Goal: Task Accomplishment & Management: Use online tool/utility

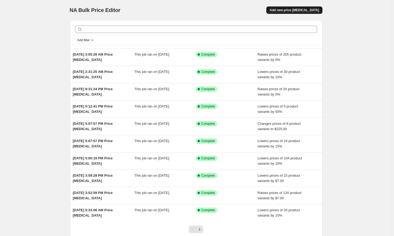
click at [302, 12] on span "Add new price [MEDICAL_DATA]" at bounding box center [293, 10] width 49 height 4
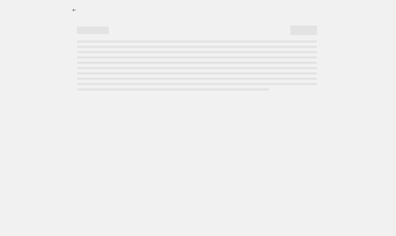
select select "percentage"
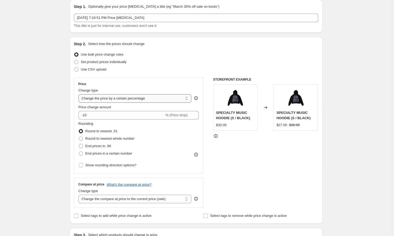
scroll to position [20, 0]
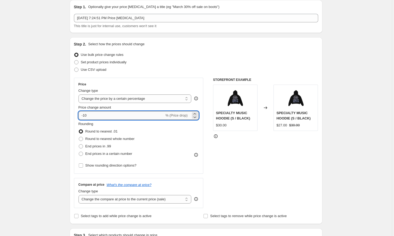
click at [105, 116] on input "-10" at bounding box center [121, 115] width 86 height 9
type input "-1"
type input "0"
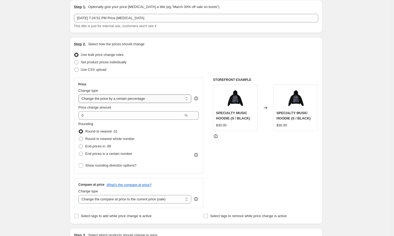
select select "by"
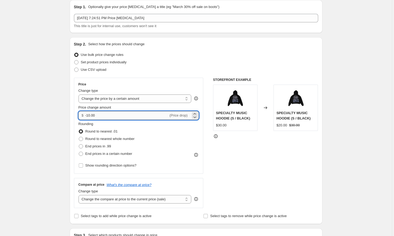
click at [101, 117] on input "-10.00" at bounding box center [126, 115] width 83 height 9
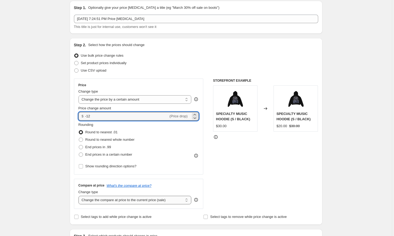
scroll to position [0, 0]
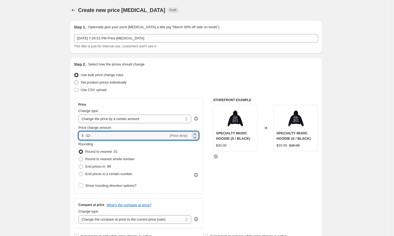
type input "-12.00"
click at [109, 79] on label "Set product prices individually" at bounding box center [100, 82] width 53 height 7
click at [74, 80] on input "Set product prices individually" at bounding box center [74, 80] width 0 height 0
radio input "true"
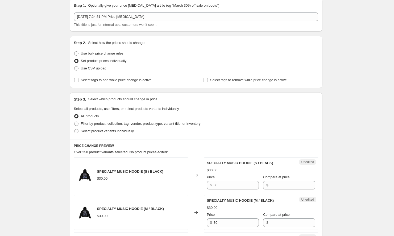
scroll to position [20, 0]
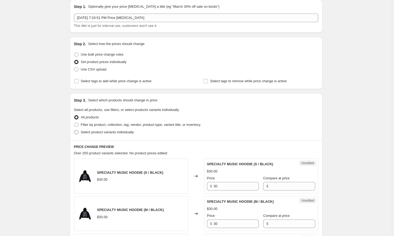
click at [124, 132] on span "Select product variants individually" at bounding box center [107, 132] width 53 height 4
click at [74, 130] on input "Select product variants individually" at bounding box center [74, 130] width 0 height 0
radio input "true"
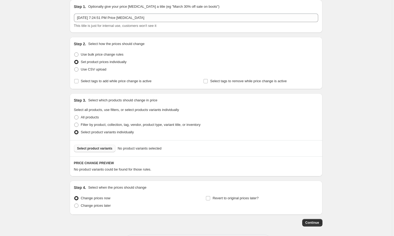
click at [98, 148] on span "Select product variants" at bounding box center [94, 148] width 35 height 4
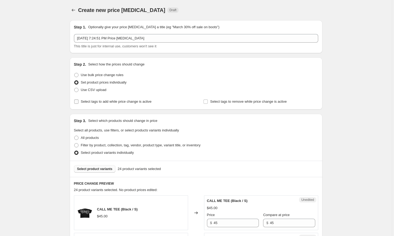
scroll to position [4, 0]
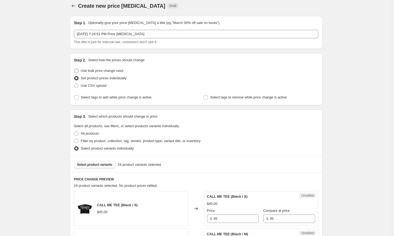
click at [109, 70] on span "Use bulk price change rules" at bounding box center [102, 71] width 43 height 4
click at [74, 69] on input "Use bulk price change rules" at bounding box center [74, 69] width 0 height 0
radio input "true"
select select "by"
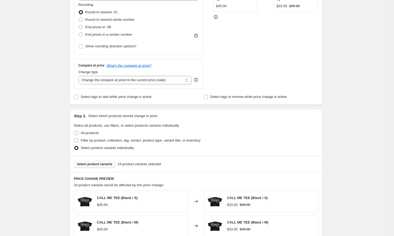
scroll to position [149, 0]
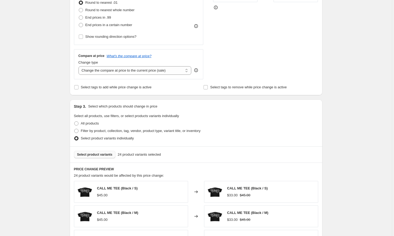
click at [109, 152] on button "Select product variants" at bounding box center [95, 154] width 42 height 7
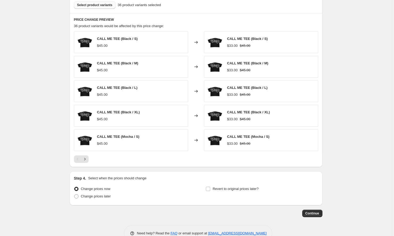
scroll to position [298, 0]
click at [317, 214] on span "Continue" at bounding box center [312, 213] width 14 height 4
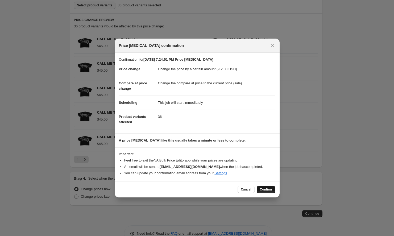
click at [265, 190] on span "Confirm" at bounding box center [266, 189] width 12 height 4
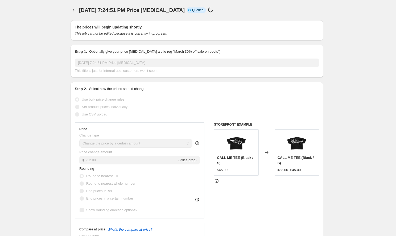
select select "by"
